Goal: Task Accomplishment & Management: Complete application form

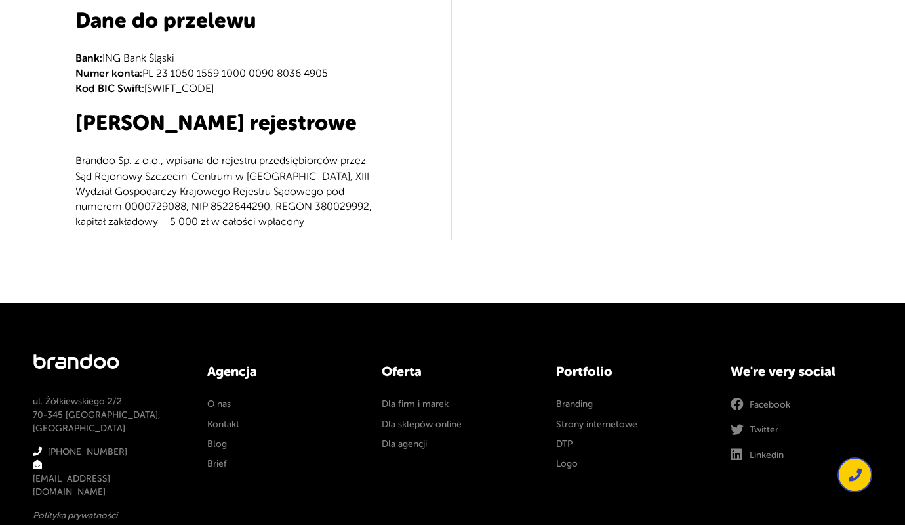
type input "e"
type textarea "e"
type input "e"
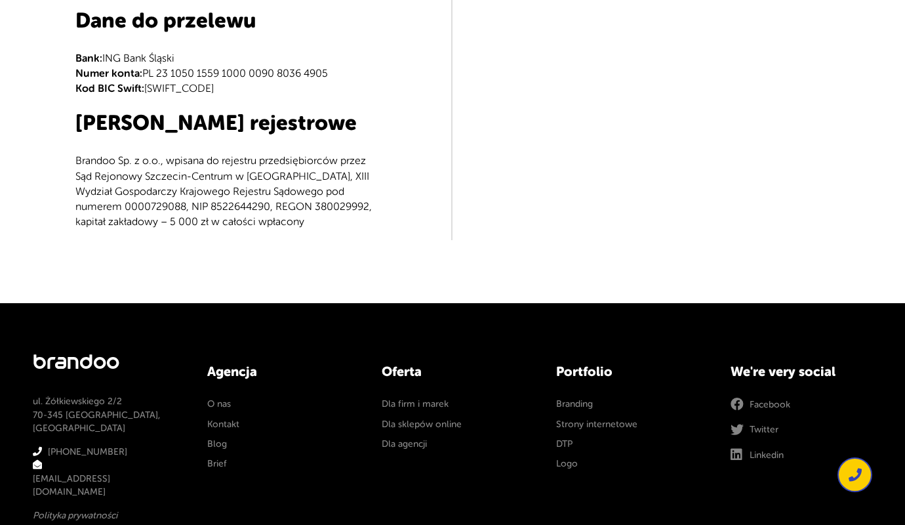
type input "[PERSON_NAME]"
type input "[PERSON_NAME][EMAIL_ADDRESS][DOMAIN_NAME]"
type input "504829130"
type textarea "Dzień dobry, prowadzę firmowe social media w super cenie. Tworzę treści oraz ka…"
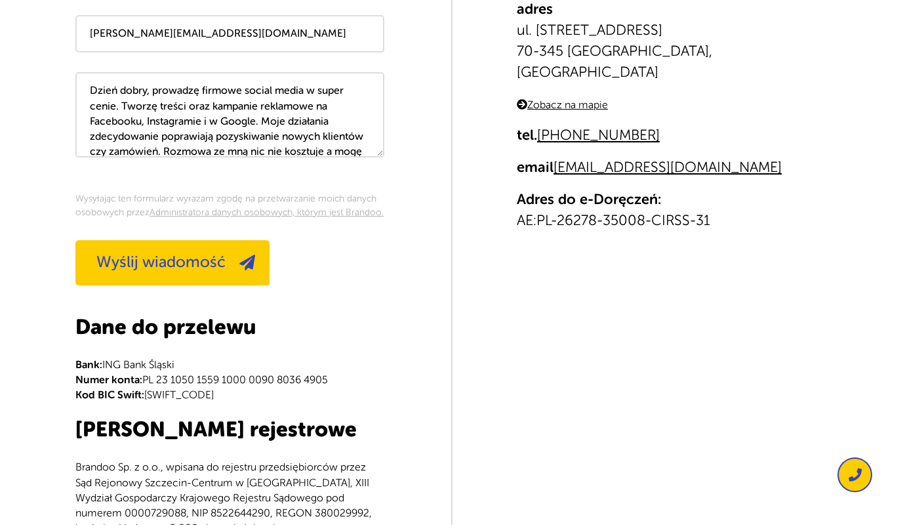
click at [172, 262] on span "Wyślij wiadomość" at bounding box center [160, 262] width 129 height 18
